Goal: Transaction & Acquisition: Book appointment/travel/reservation

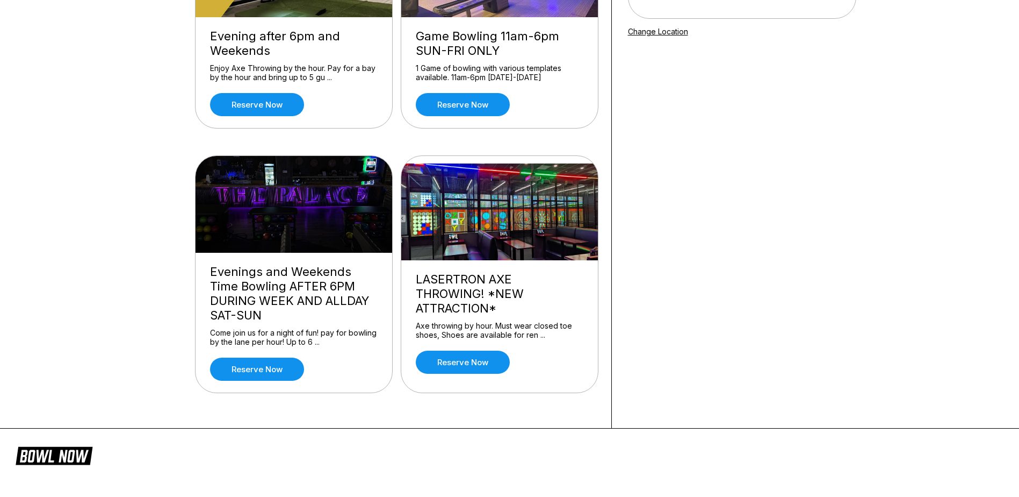
scroll to position [215, 0]
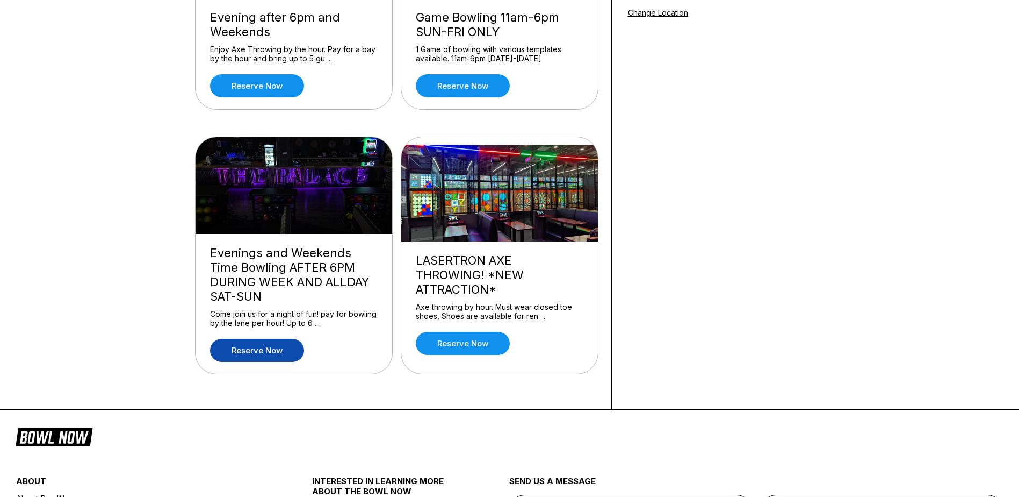
click at [249, 355] on link "Reserve now" at bounding box center [257, 350] width 94 height 23
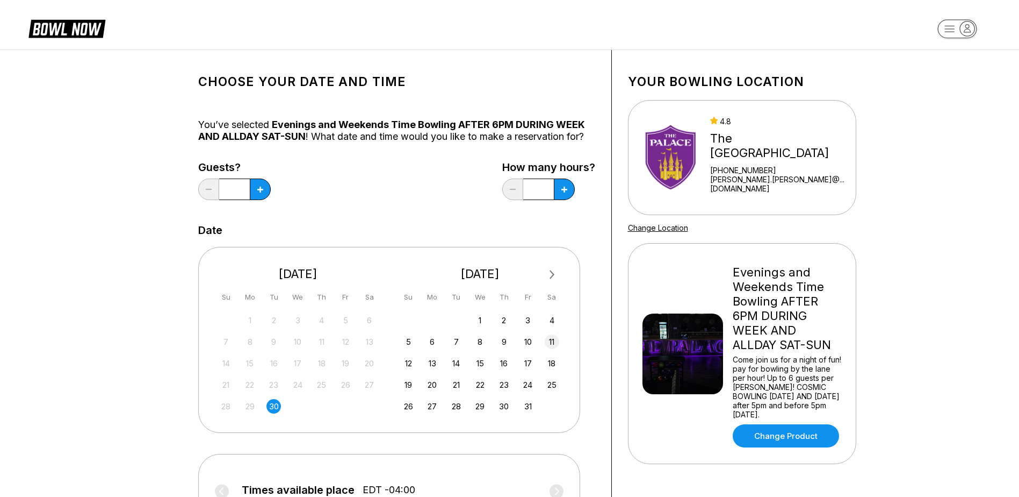
click at [556, 339] on div "11" at bounding box center [552, 341] width 15 height 15
click at [271, 195] on div "Guests? * How many hours? *" at bounding box center [396, 183] width 397 height 44
click at [262, 192] on button at bounding box center [260, 188] width 21 height 21
type input "*"
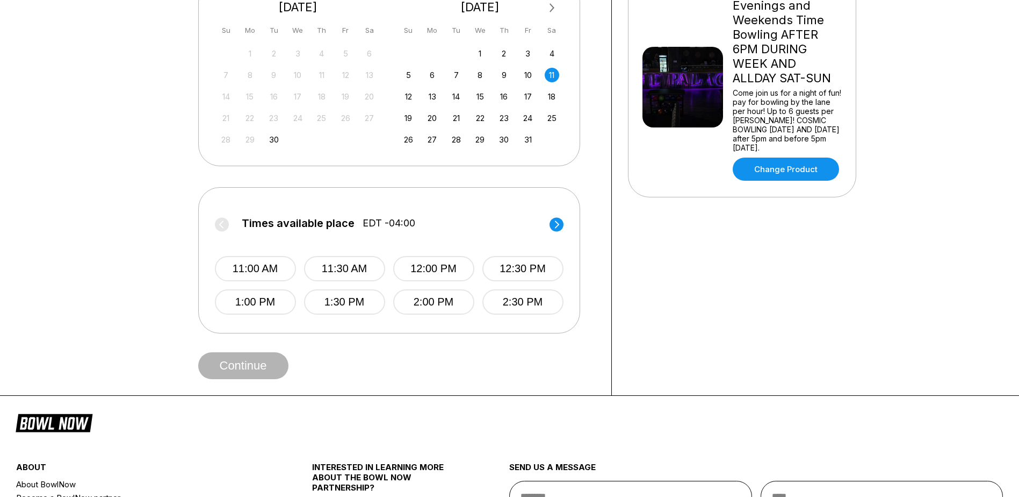
scroll to position [269, 0]
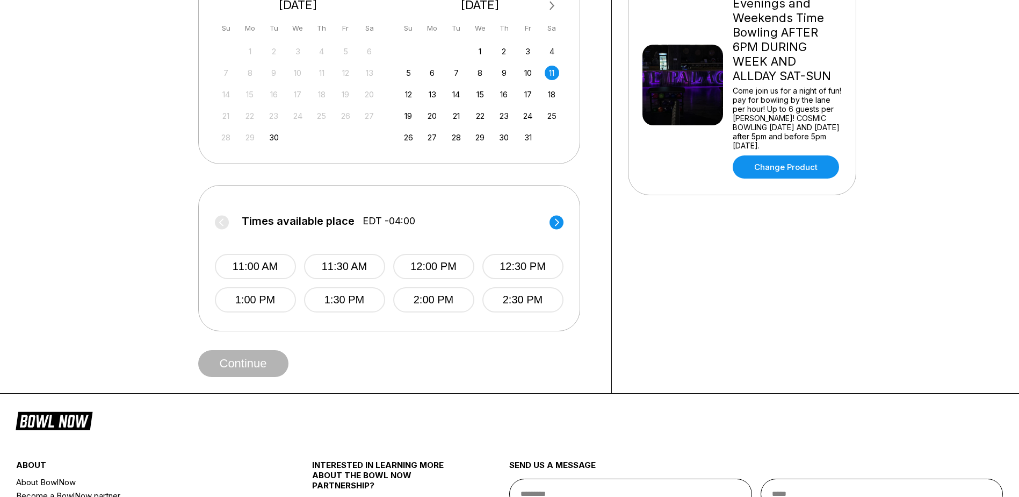
click at [555, 224] on circle at bounding box center [557, 222] width 14 height 14
click at [364, 260] on button "3:30 PM" at bounding box center [344, 266] width 81 height 25
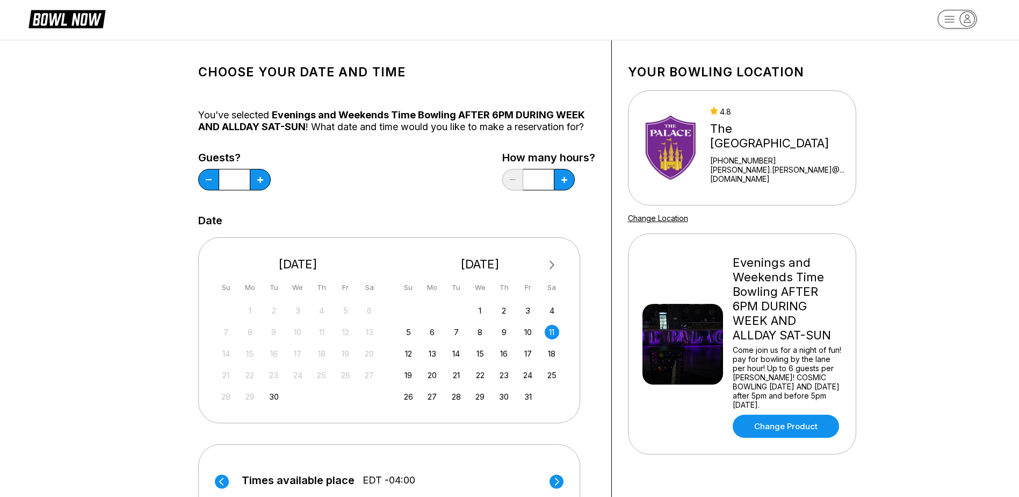
scroll to position [0, 0]
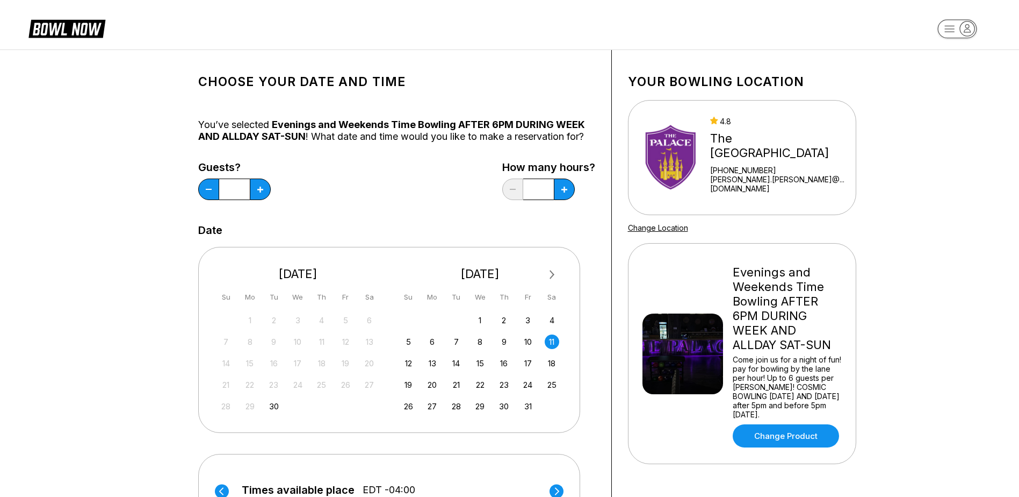
click at [93, 170] on div "Choose your Date and time You’ve selected Evenings and Weekends Time Bowling AF…" at bounding box center [509, 355] width 1019 height 613
